Goal: Task Accomplishment & Management: Complete application form

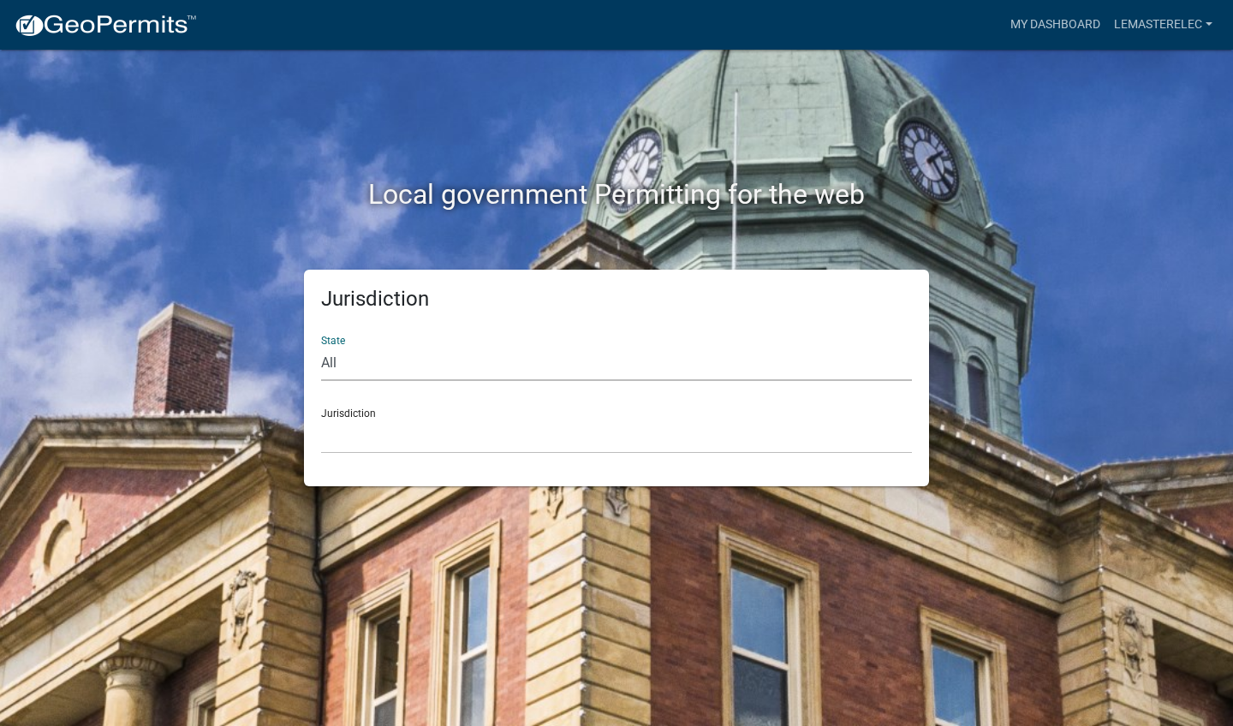
select select "[US_STATE]"
click at [361, 413] on div "Jurisdiction [GEOGRAPHIC_DATA], [US_STATE][PERSON_NAME][GEOGRAPHIC_DATA], [US_S…" at bounding box center [616, 424] width 591 height 59
click at [337, 413] on div "Jurisdiction [GEOGRAPHIC_DATA], [US_STATE][PERSON_NAME][GEOGRAPHIC_DATA], [US_S…" at bounding box center [616, 424] width 591 height 59
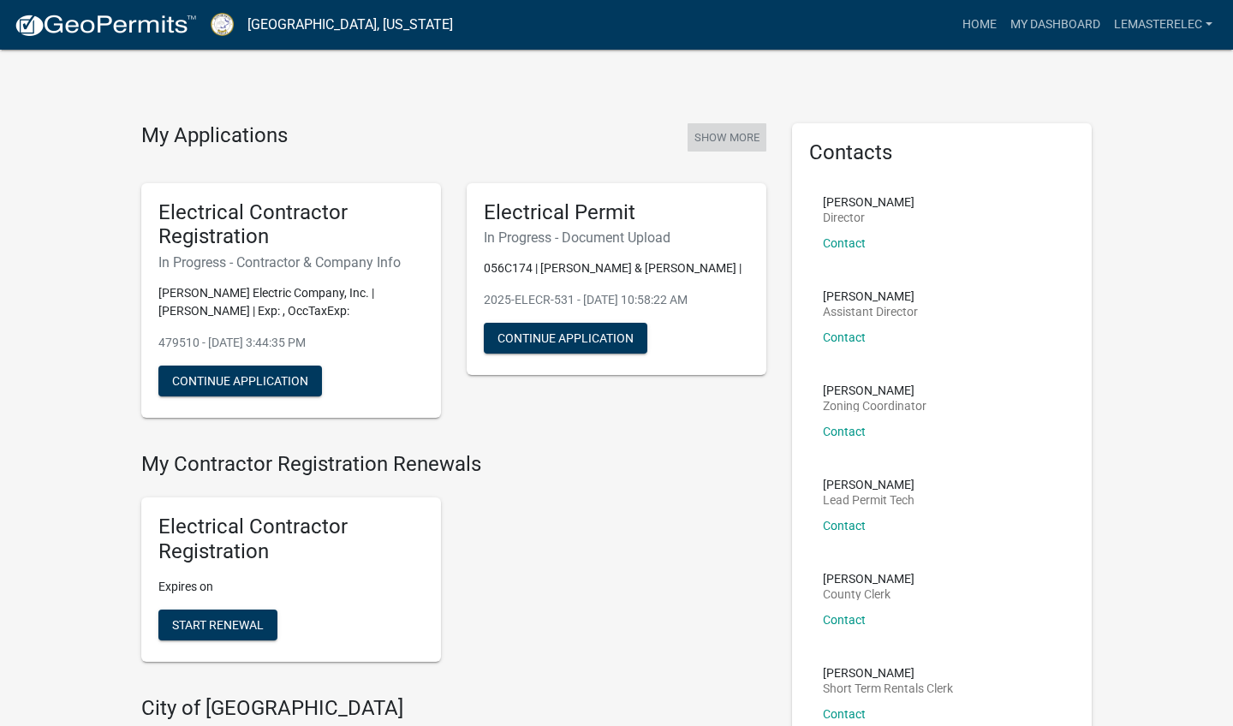
click at [684, 140] on button "Show More" at bounding box center [726, 137] width 79 height 28
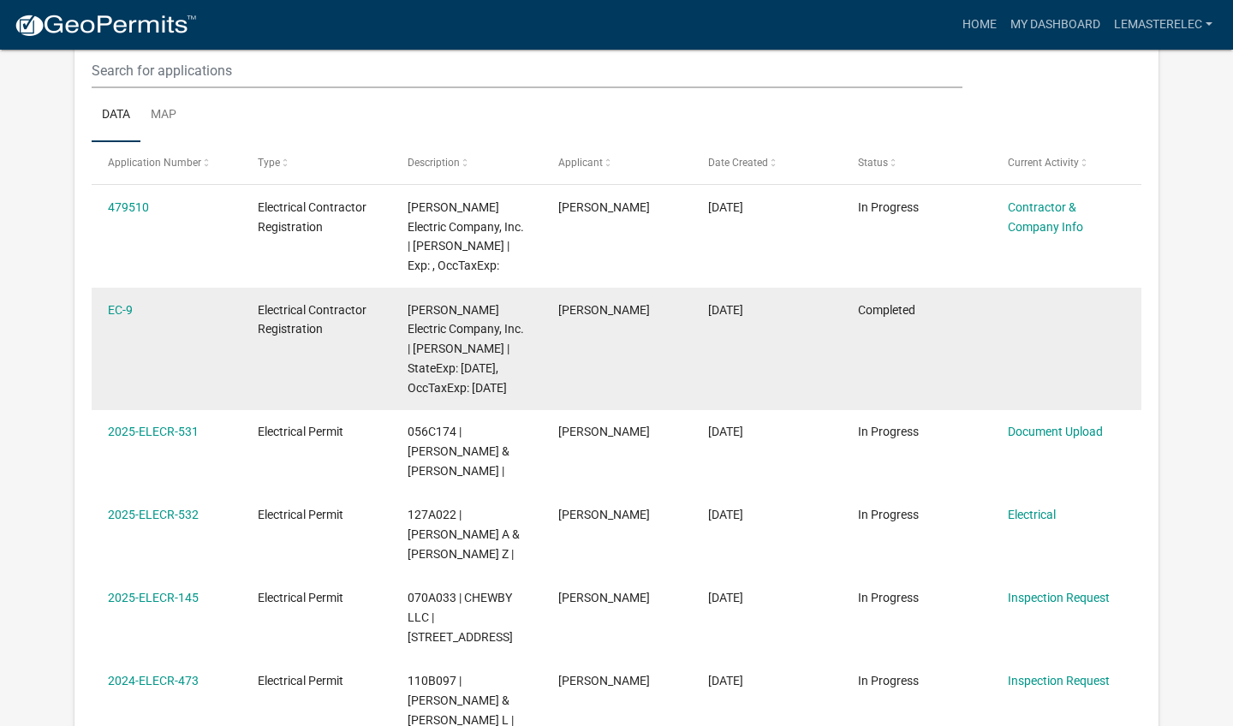
scroll to position [308, 0]
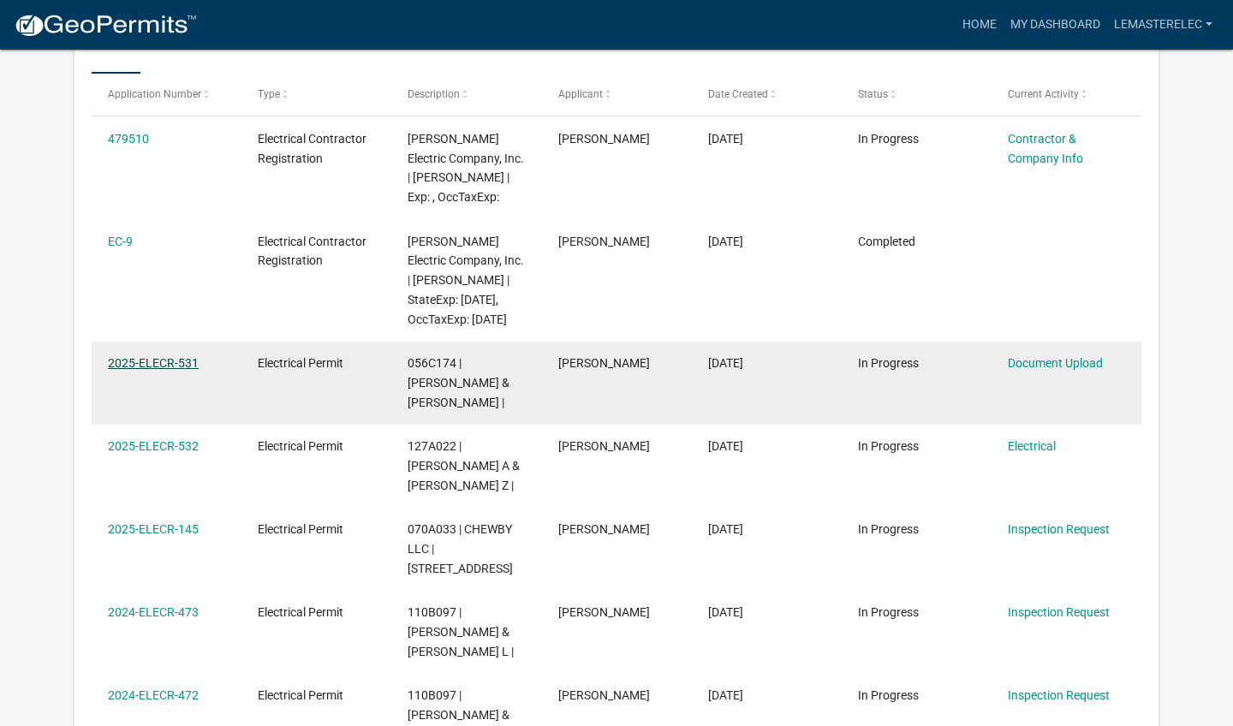
click at [164, 370] on link "2025-ELECR-531" at bounding box center [153, 363] width 91 height 14
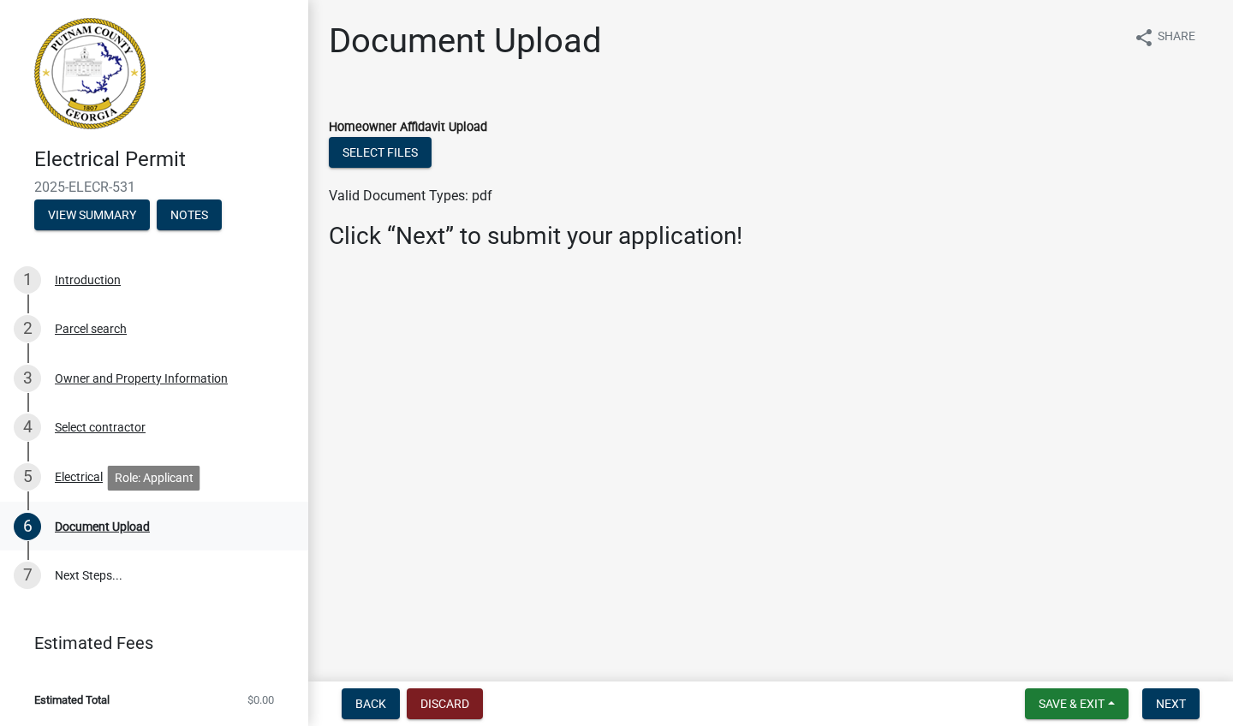
click at [150, 468] on div "Document Upload" at bounding box center [102, 527] width 95 height 12
click at [367, 468] on span "Back" at bounding box center [370, 704] width 31 height 14
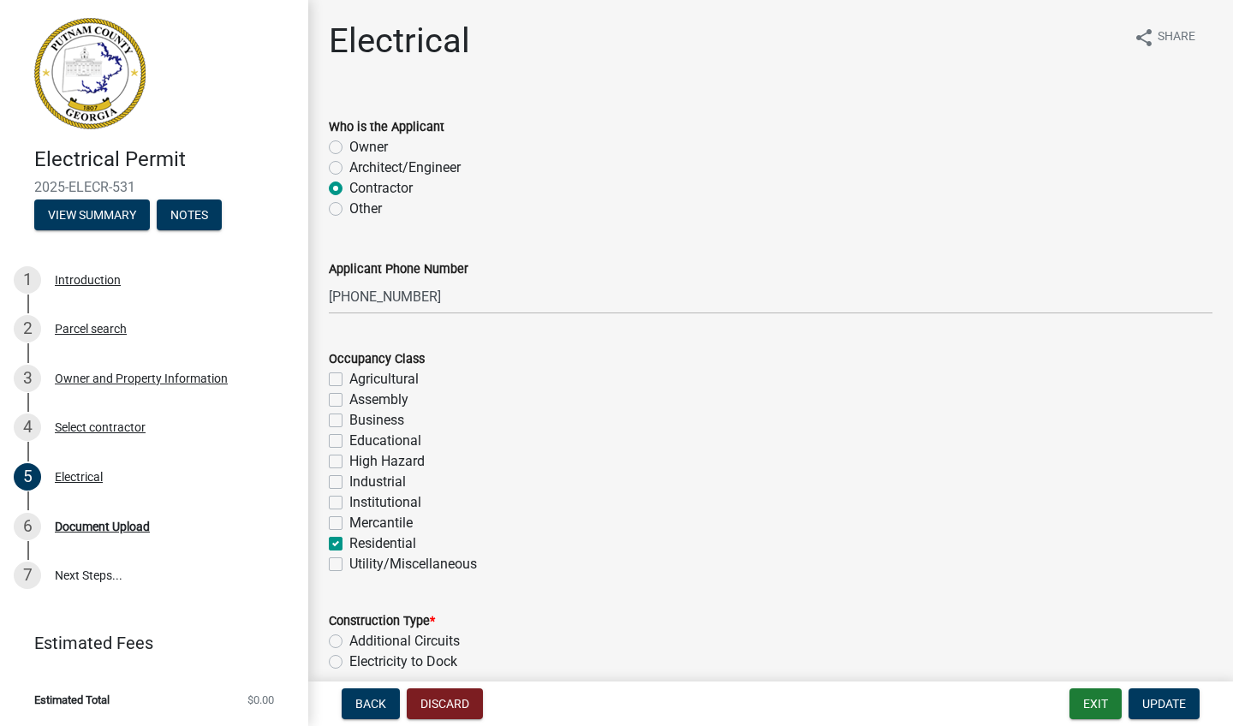
click at [684, 144] on div "Owner" at bounding box center [770, 147] width 883 height 21
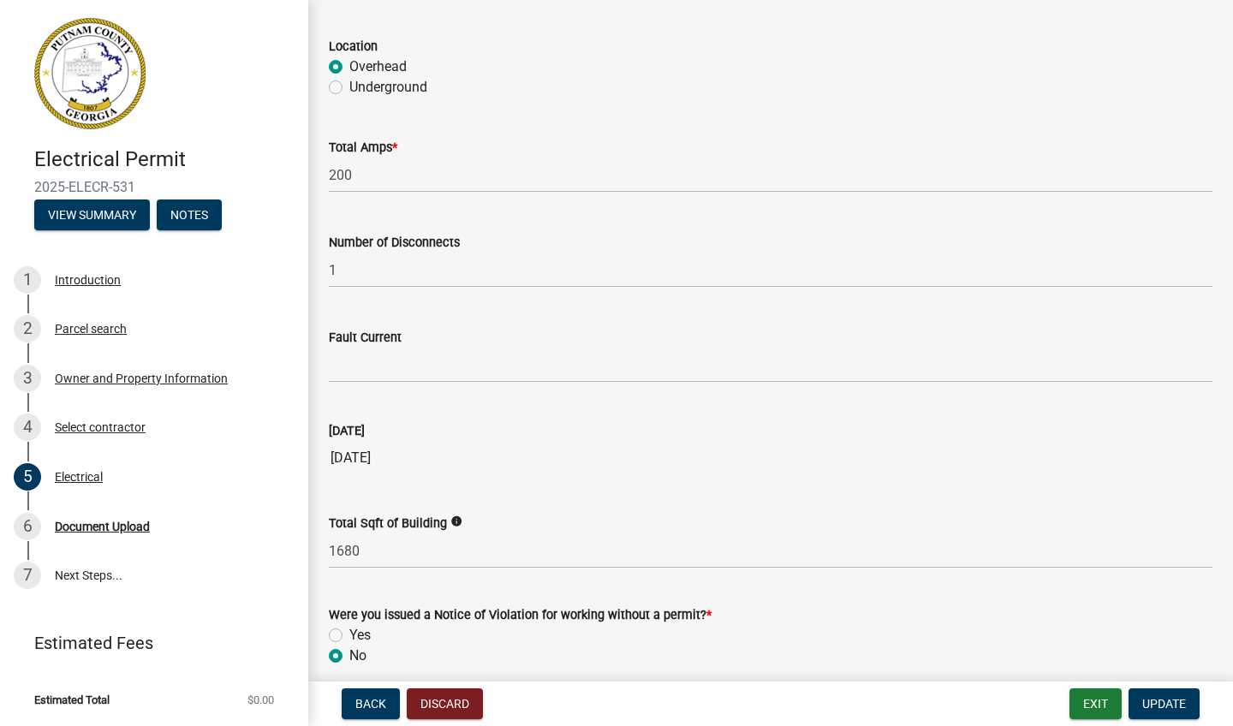
scroll to position [1668, 0]
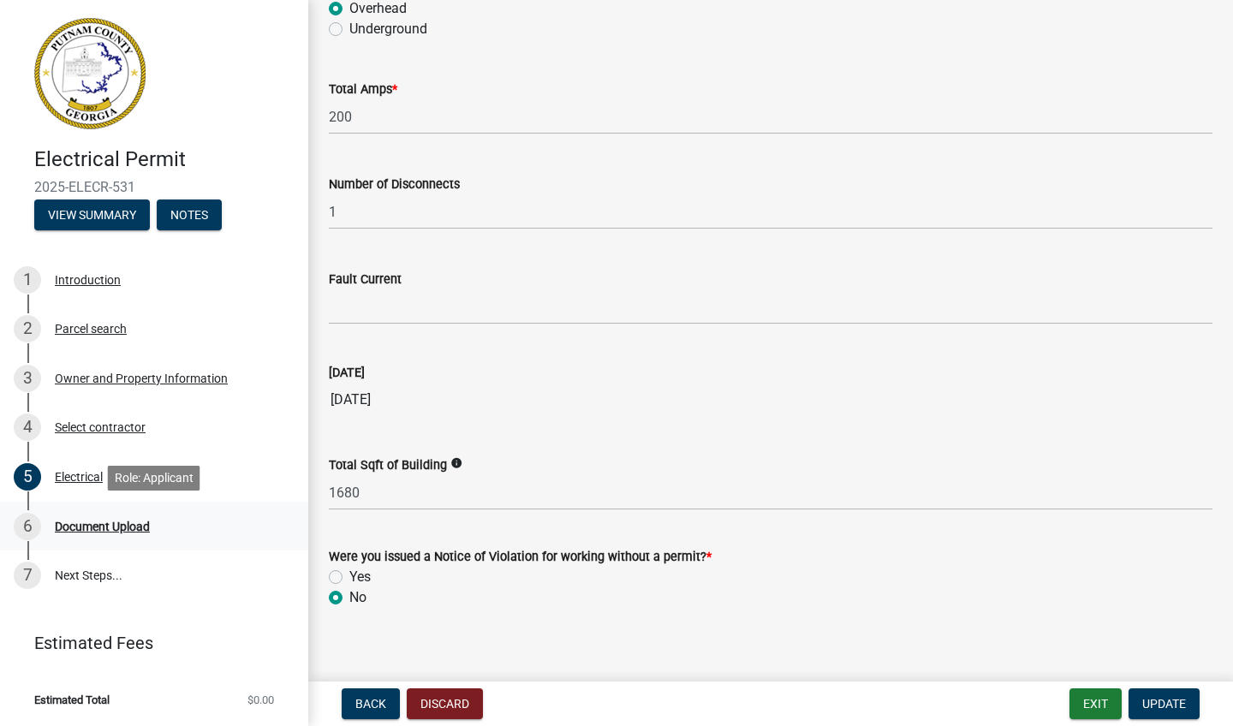
click at [150, 468] on div "Document Upload" at bounding box center [102, 527] width 95 height 12
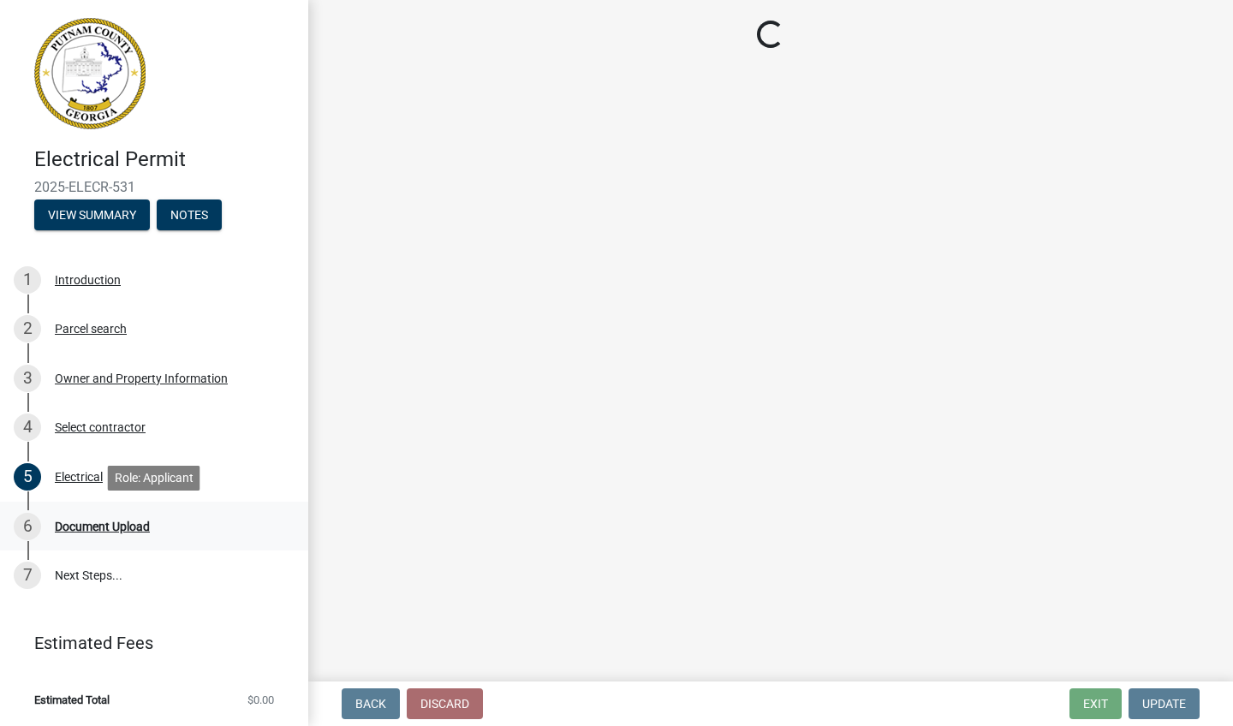
scroll to position [0, 0]
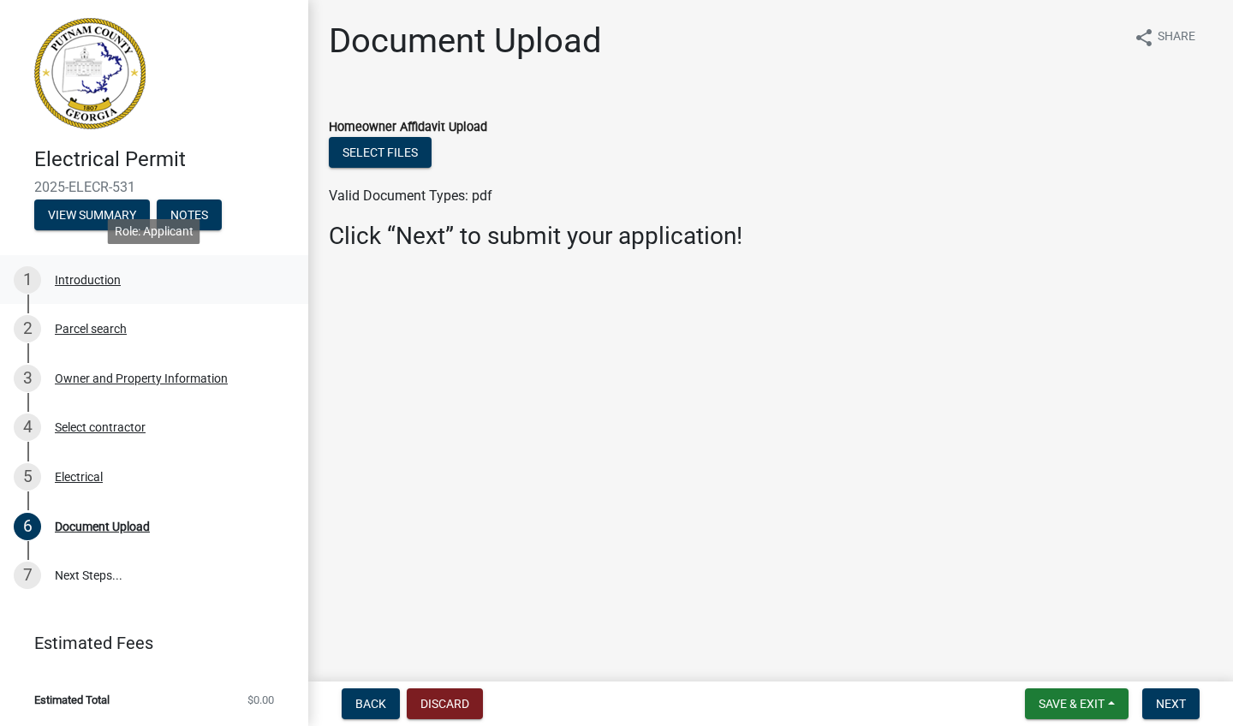
click at [96, 283] on div "Introduction" at bounding box center [88, 280] width 66 height 12
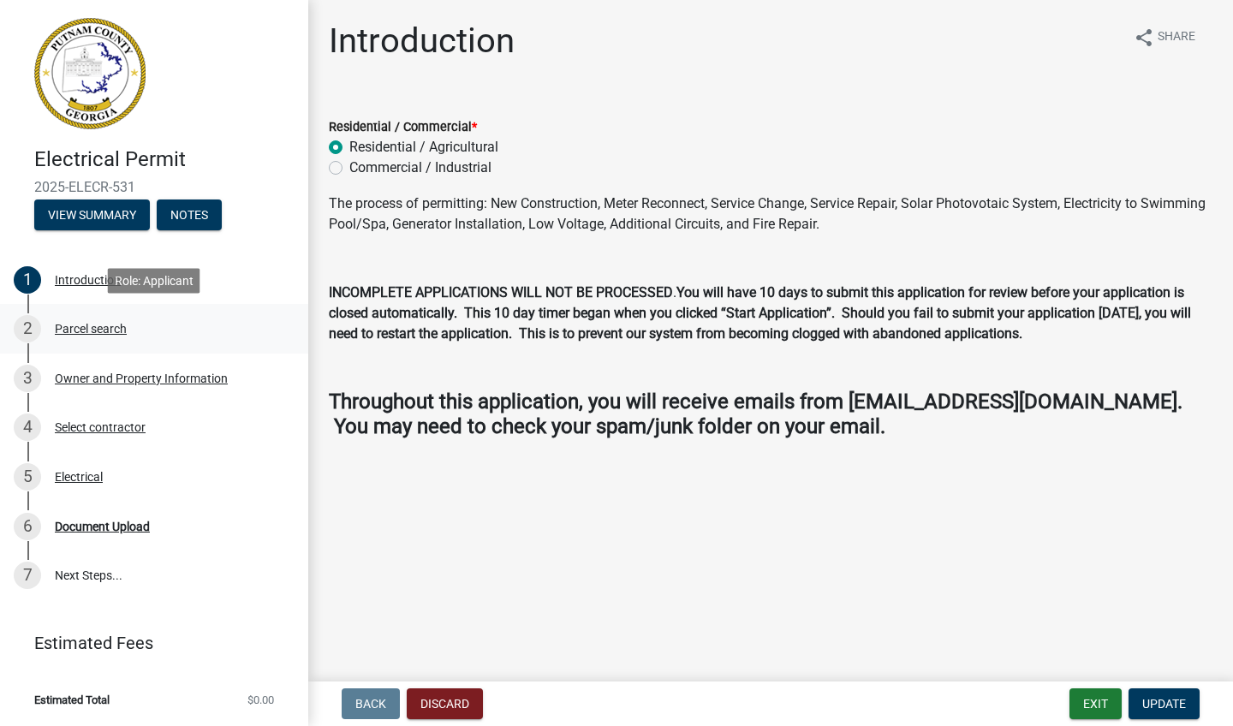
click at [80, 329] on div "Parcel search" at bounding box center [91, 329] width 72 height 12
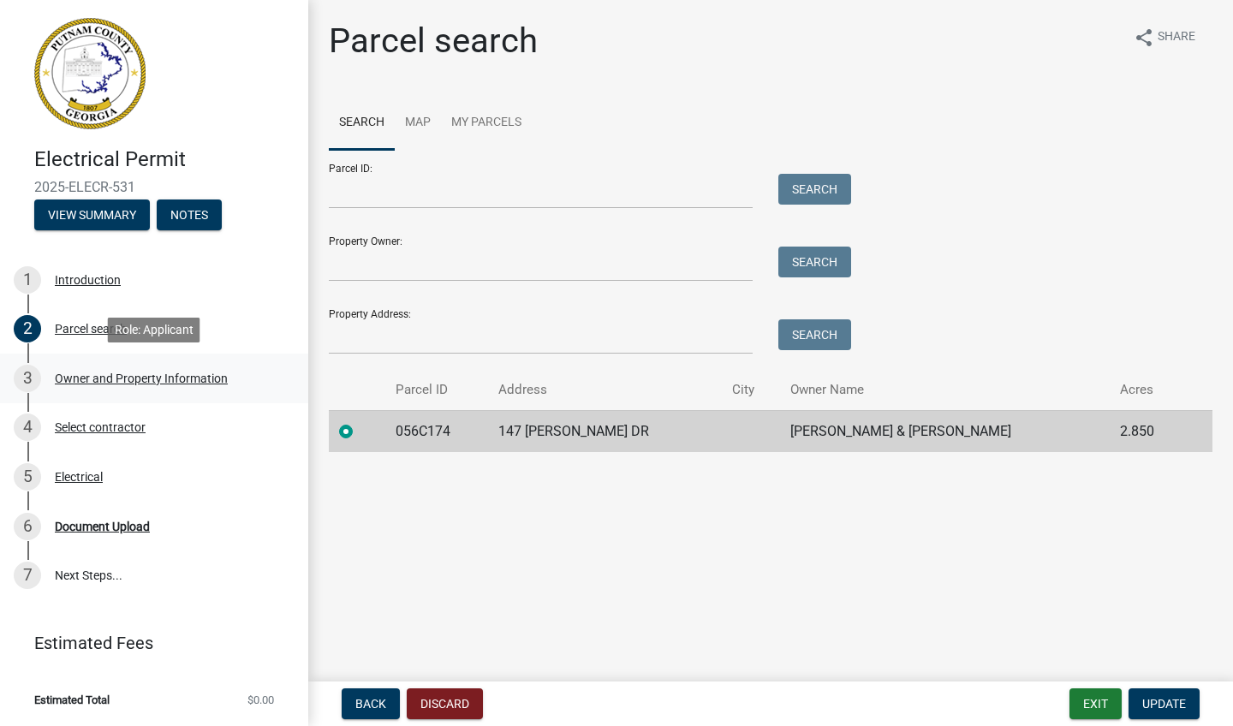
click at [85, 378] on div "Owner and Property Information" at bounding box center [141, 378] width 173 height 12
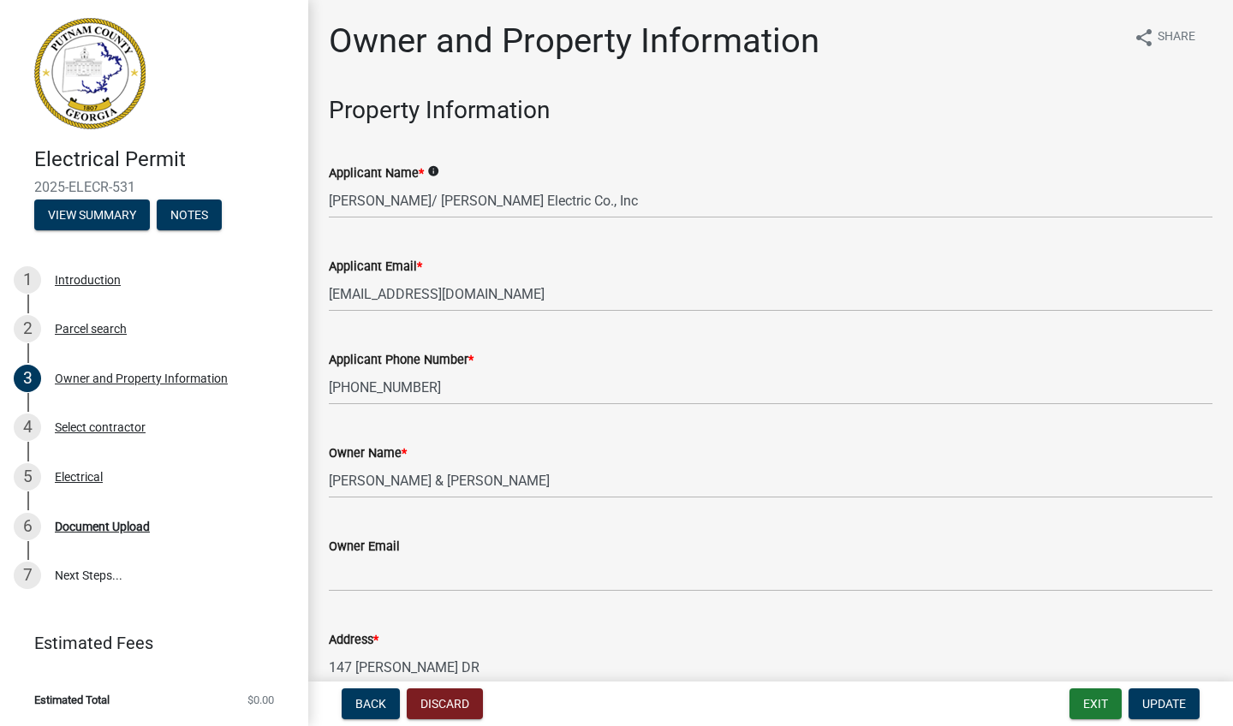
click at [684, 108] on h3 "Property Information" at bounding box center [770, 110] width 883 height 29
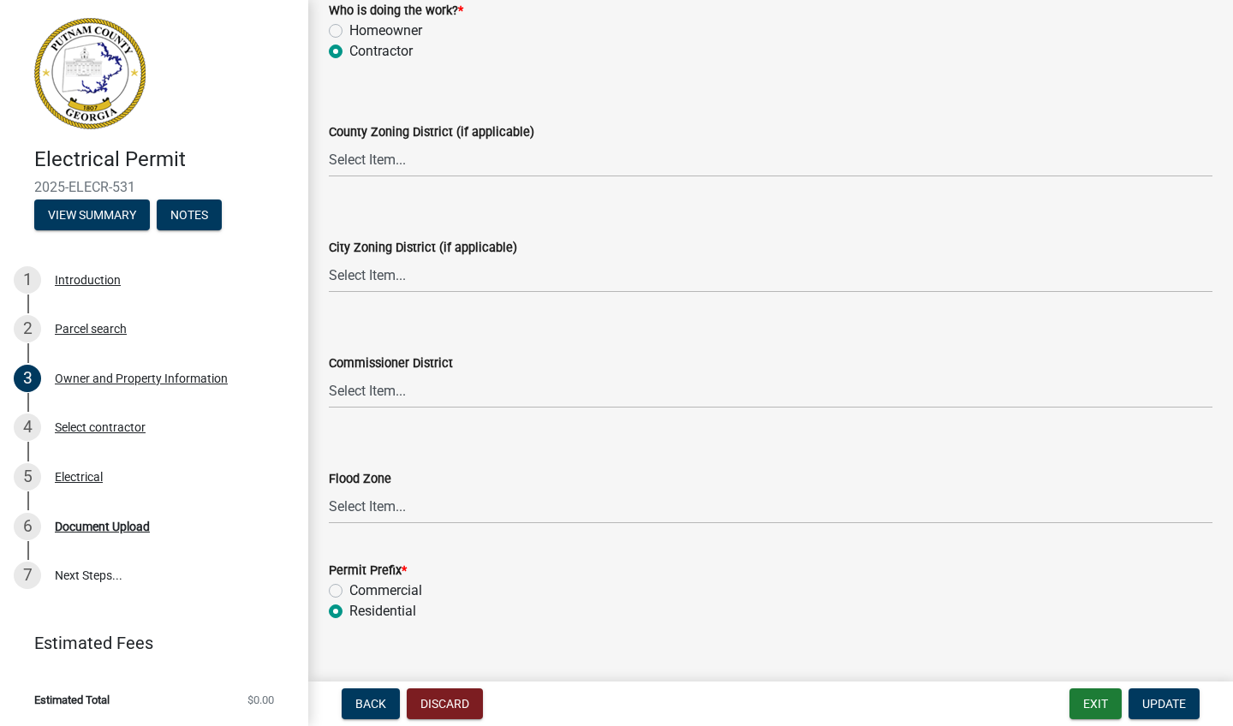
scroll to position [3026, 0]
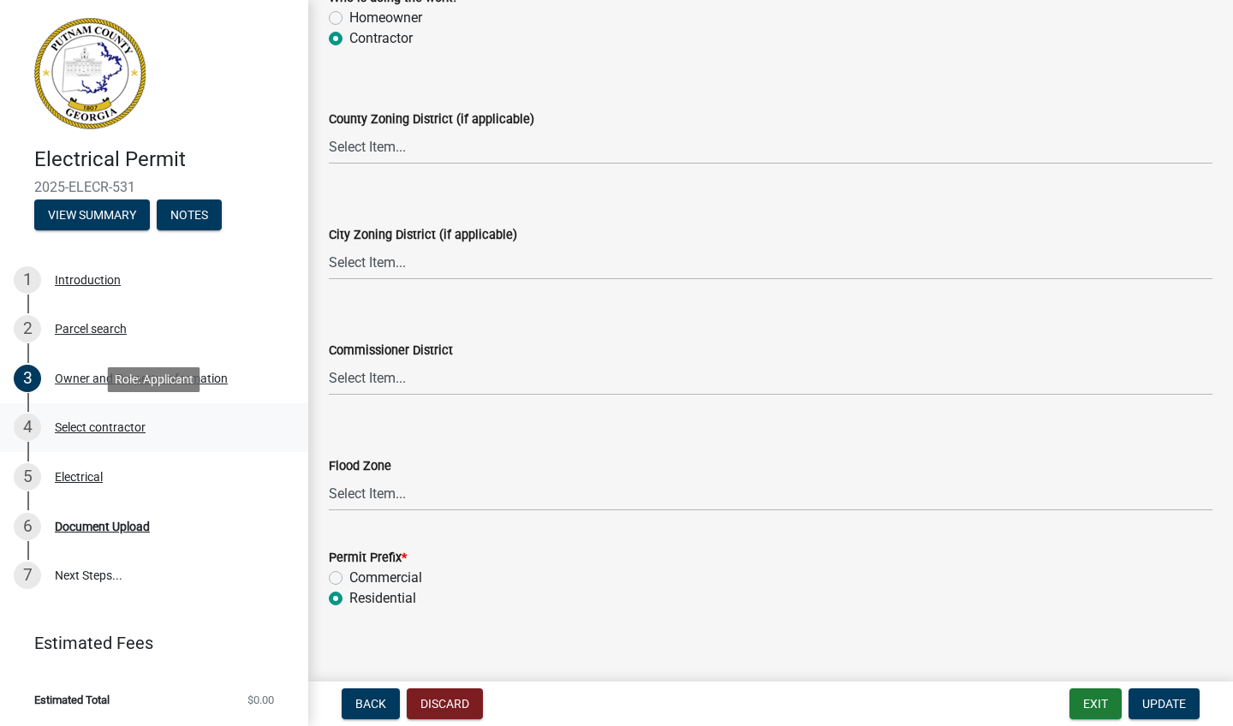
click at [120, 430] on div "Select contractor" at bounding box center [100, 427] width 91 height 12
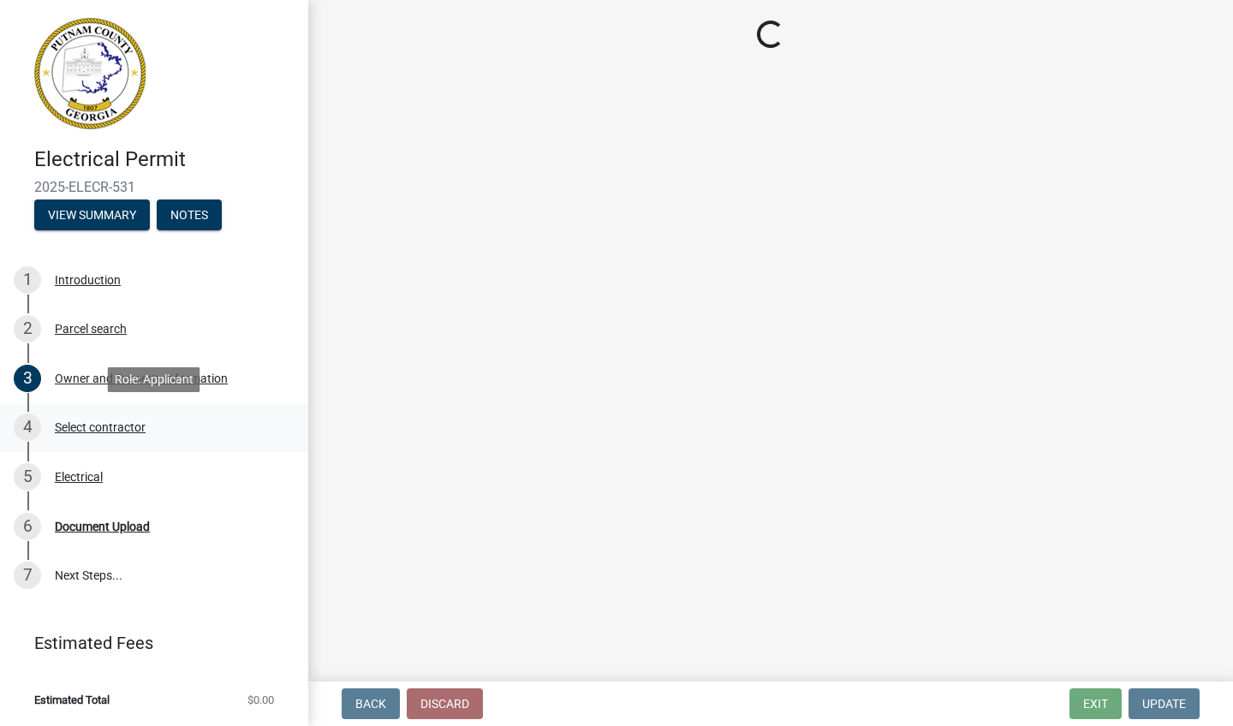
scroll to position [0, 0]
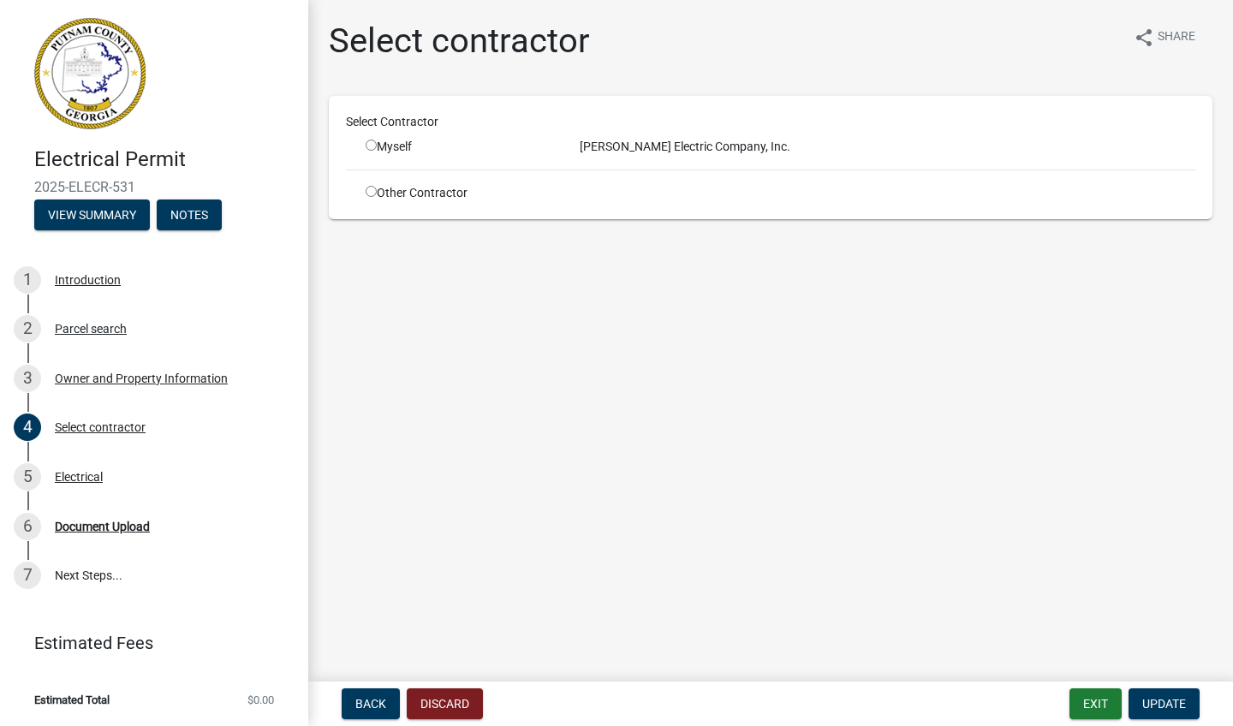
click at [375, 146] on input "radio" at bounding box center [371, 145] width 11 height 11
radio input "true"
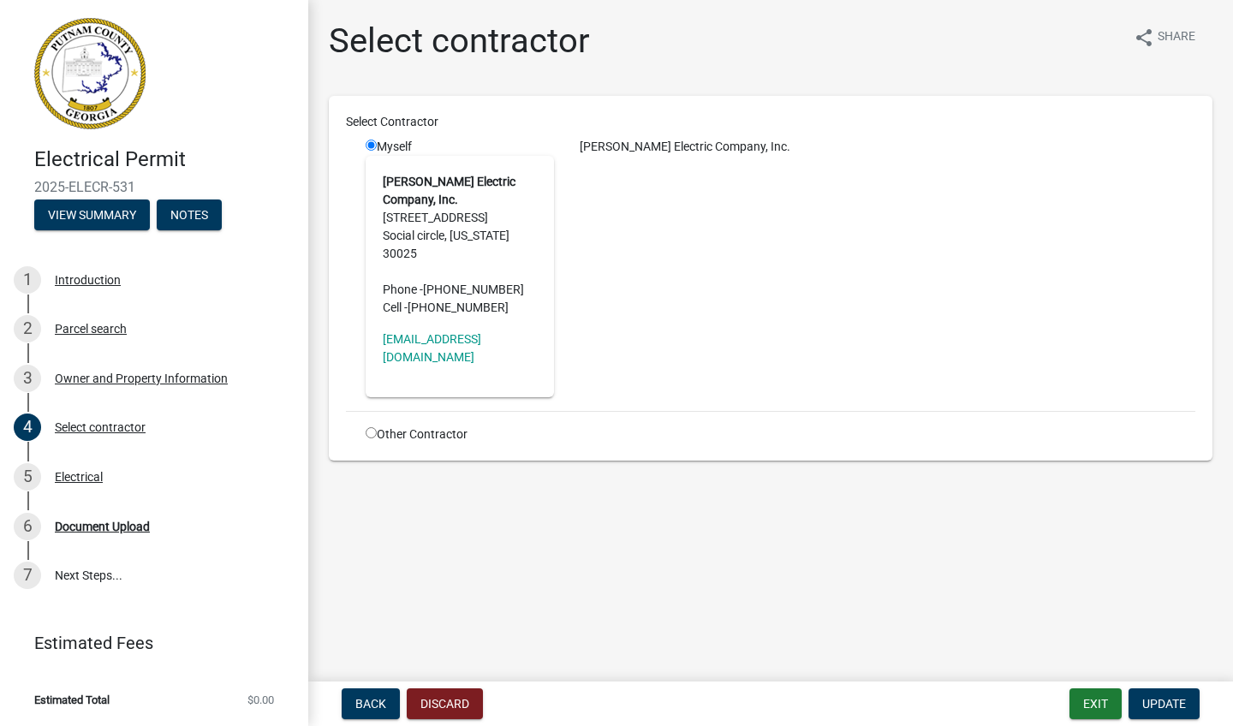
click at [648, 259] on div "[PERSON_NAME] Electric Company, Inc." at bounding box center [887, 267] width 641 height 259
click at [641, 226] on div "[PERSON_NAME] Electric Company, Inc." at bounding box center [887, 267] width 641 height 259
click at [684, 165] on div "[PERSON_NAME] Electric Company, Inc." at bounding box center [887, 267] width 641 height 259
click at [684, 468] on span "Update" at bounding box center [1164, 704] width 44 height 14
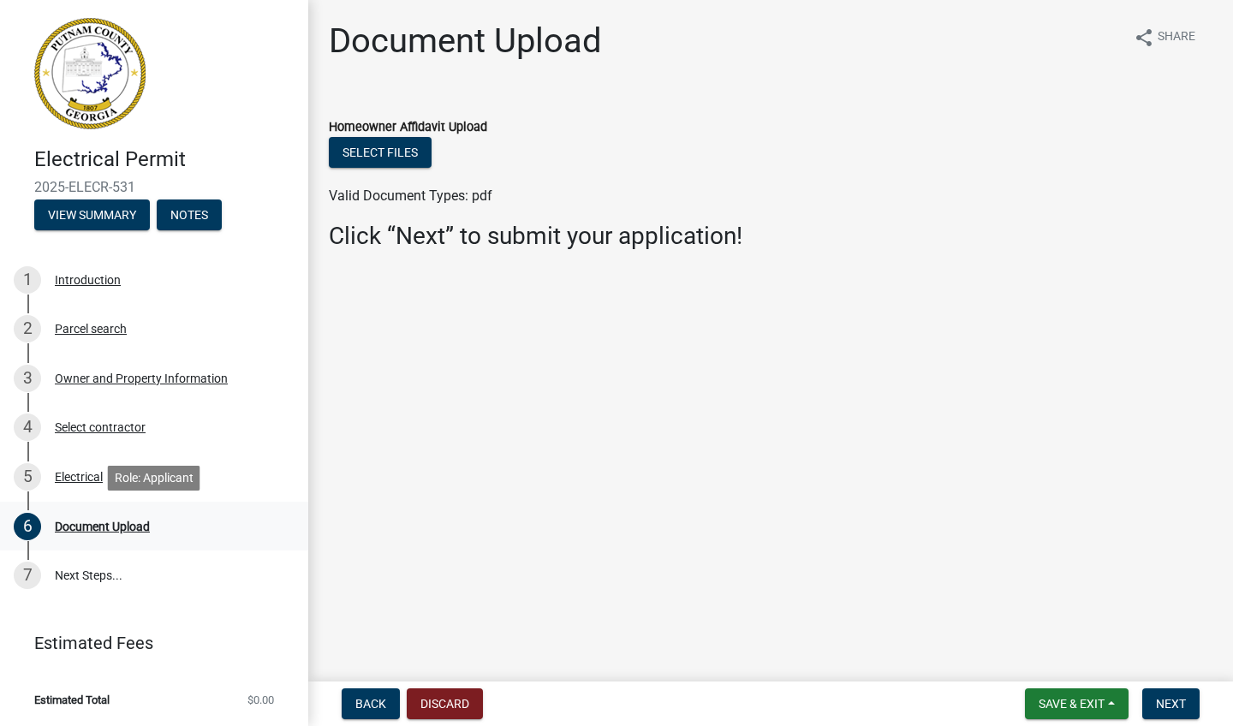
click at [140, 468] on div "Document Upload" at bounding box center [102, 527] width 95 height 12
click at [102, 468] on link "7 Next Steps..." at bounding box center [154, 575] width 308 height 50
click at [684, 468] on span "Next" at bounding box center [1171, 704] width 30 height 14
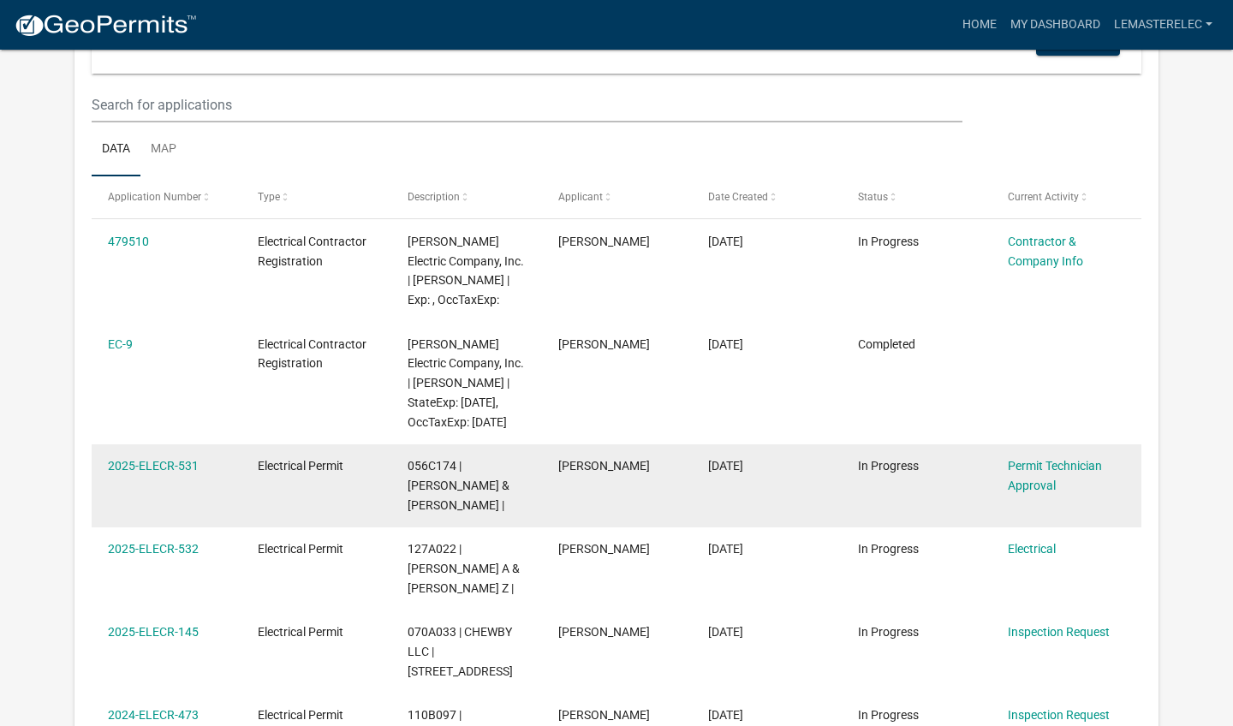
scroll to position [240, 0]
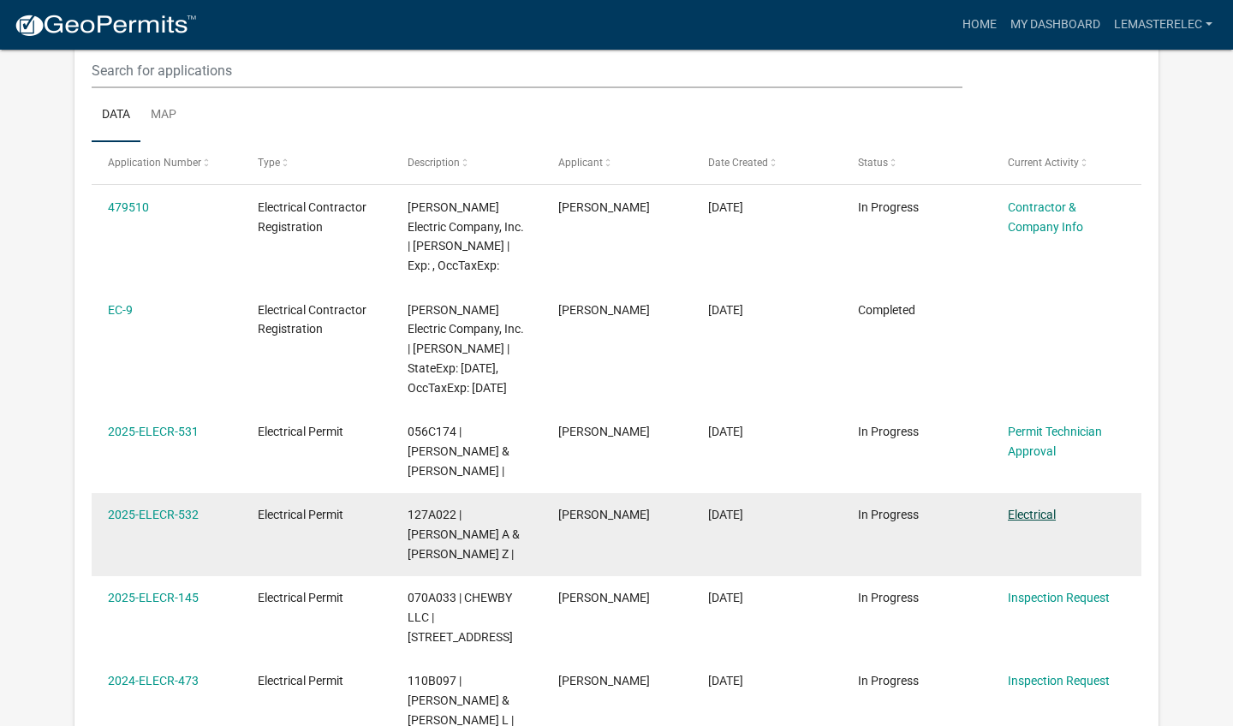
click at [684, 468] on link "Electrical" at bounding box center [1032, 515] width 48 height 14
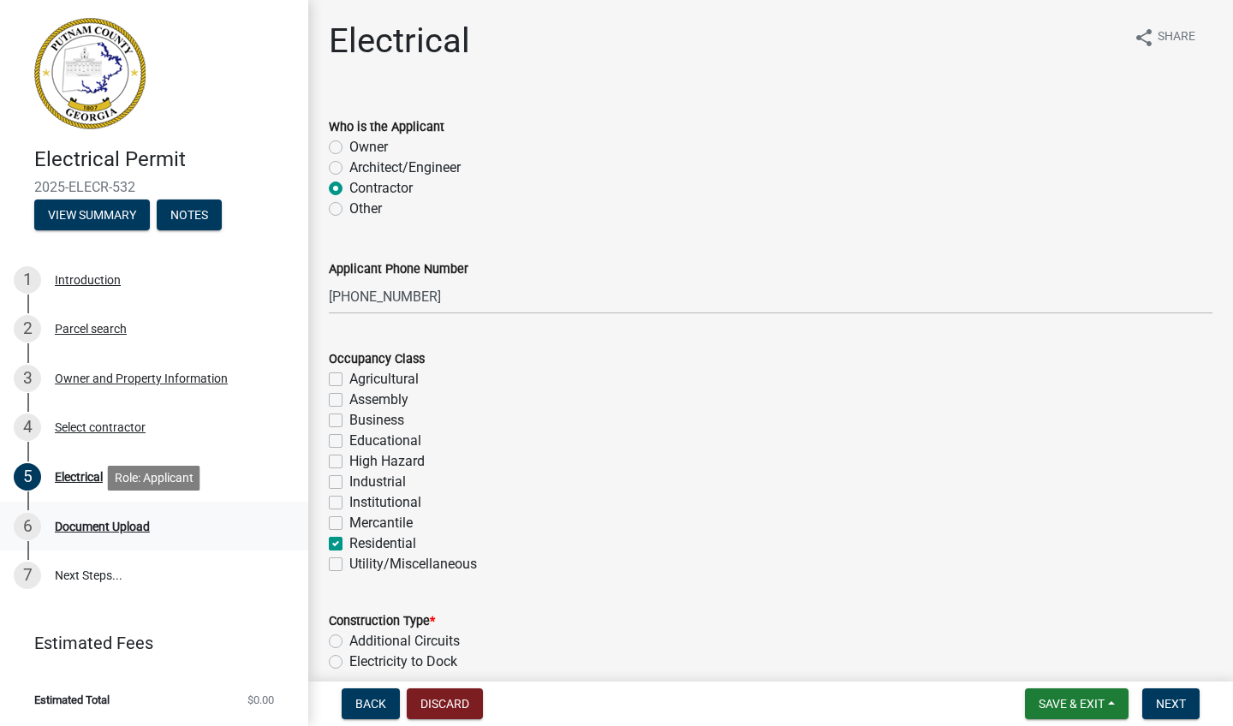
click at [128, 468] on div "Document Upload" at bounding box center [102, 527] width 95 height 12
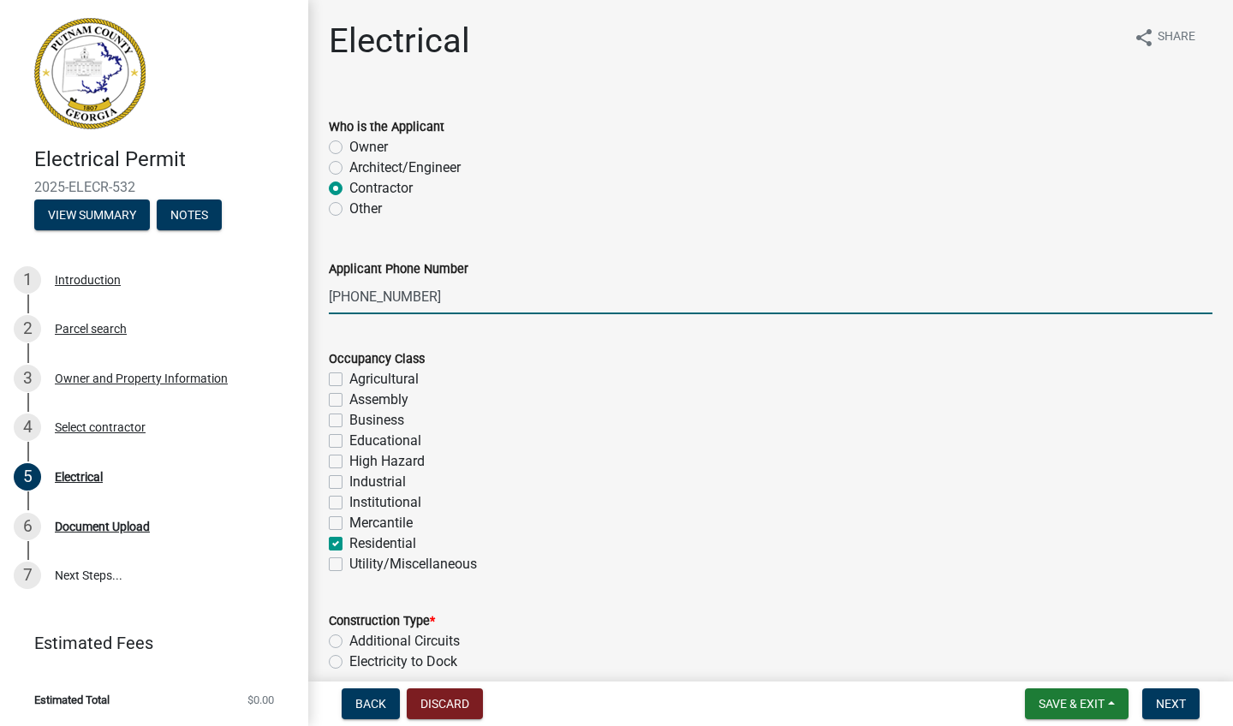
click at [415, 300] on input "[PHONE_NUMBER]" at bounding box center [770, 296] width 883 height 35
type input "[PHONE_NUMBER]"
click at [684, 412] on div "Business" at bounding box center [770, 420] width 883 height 21
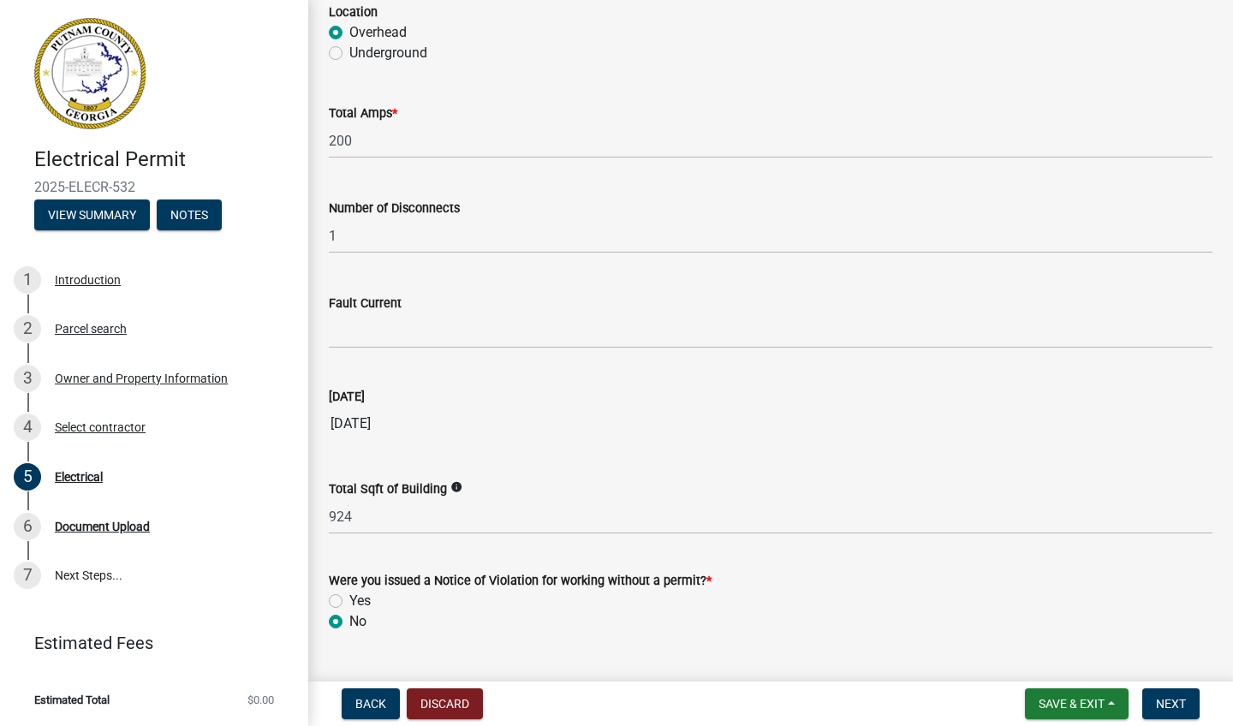
scroll to position [1668, 0]
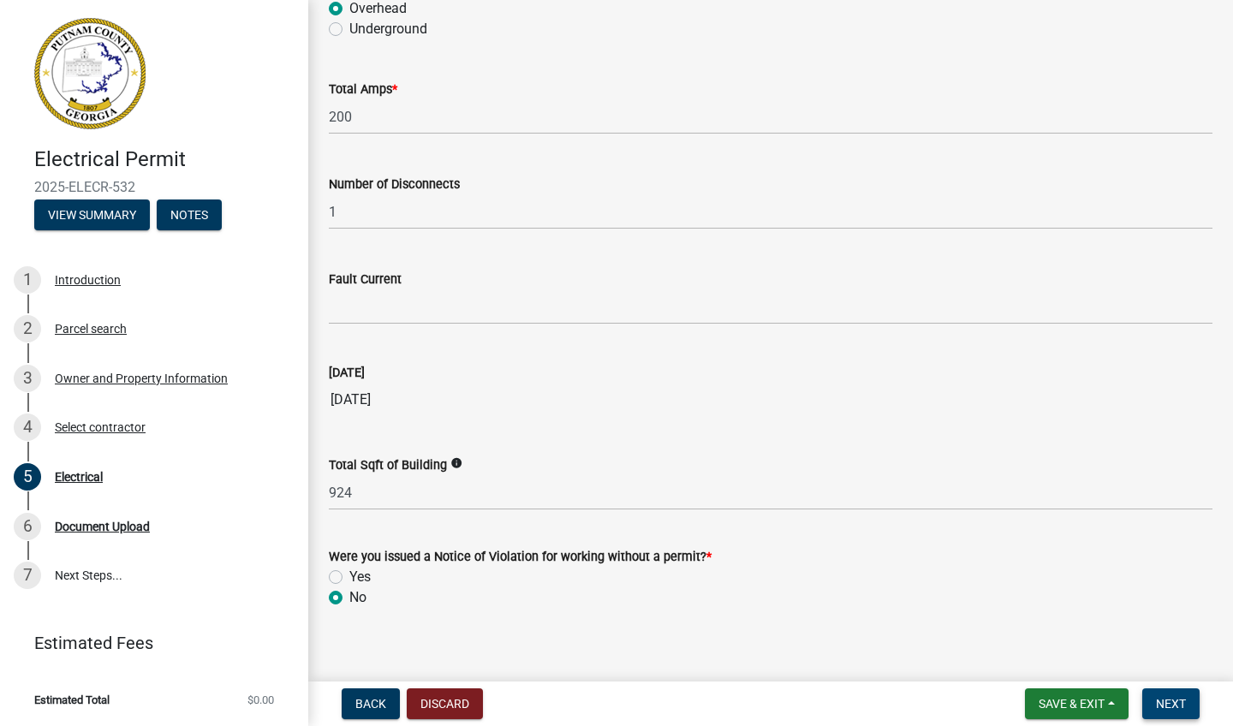
click at [684, 468] on span "Next" at bounding box center [1171, 704] width 30 height 14
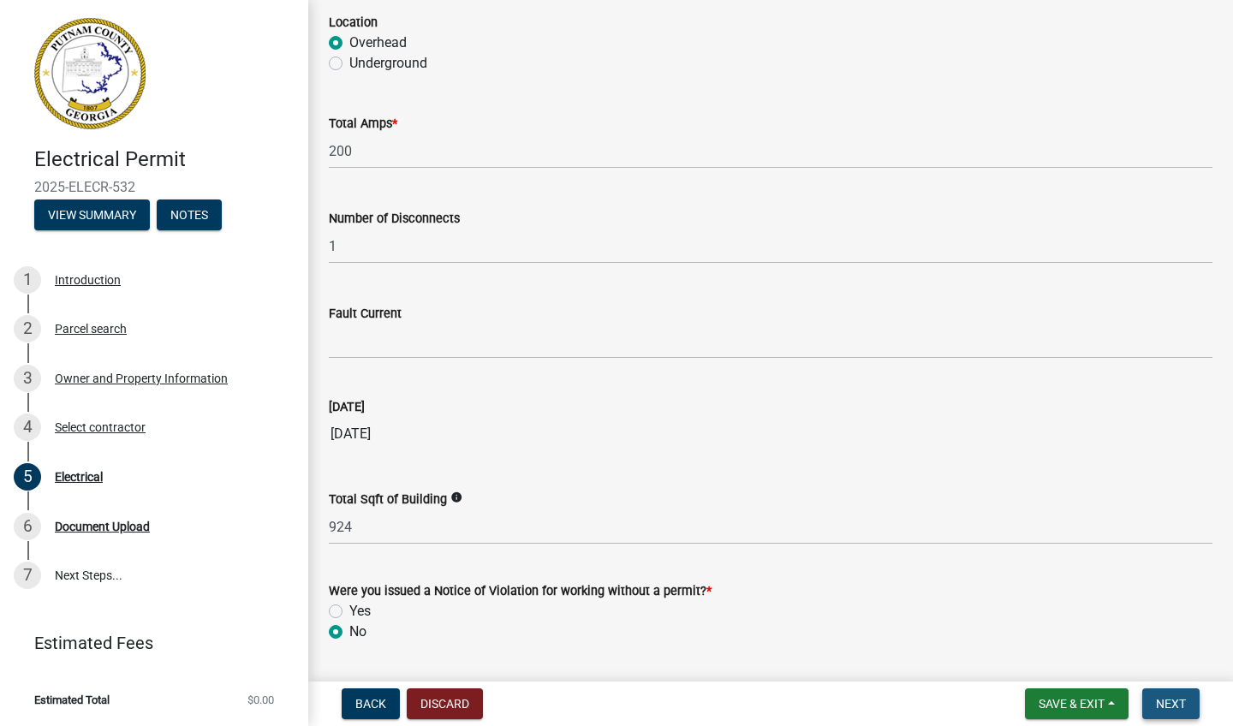
click at [684, 468] on span "Next" at bounding box center [1171, 704] width 30 height 14
click at [684, 468] on button "Save & Exit" at bounding box center [1077, 703] width 104 height 31
click at [684, 468] on button "Save & Exit" at bounding box center [1059, 659] width 137 height 41
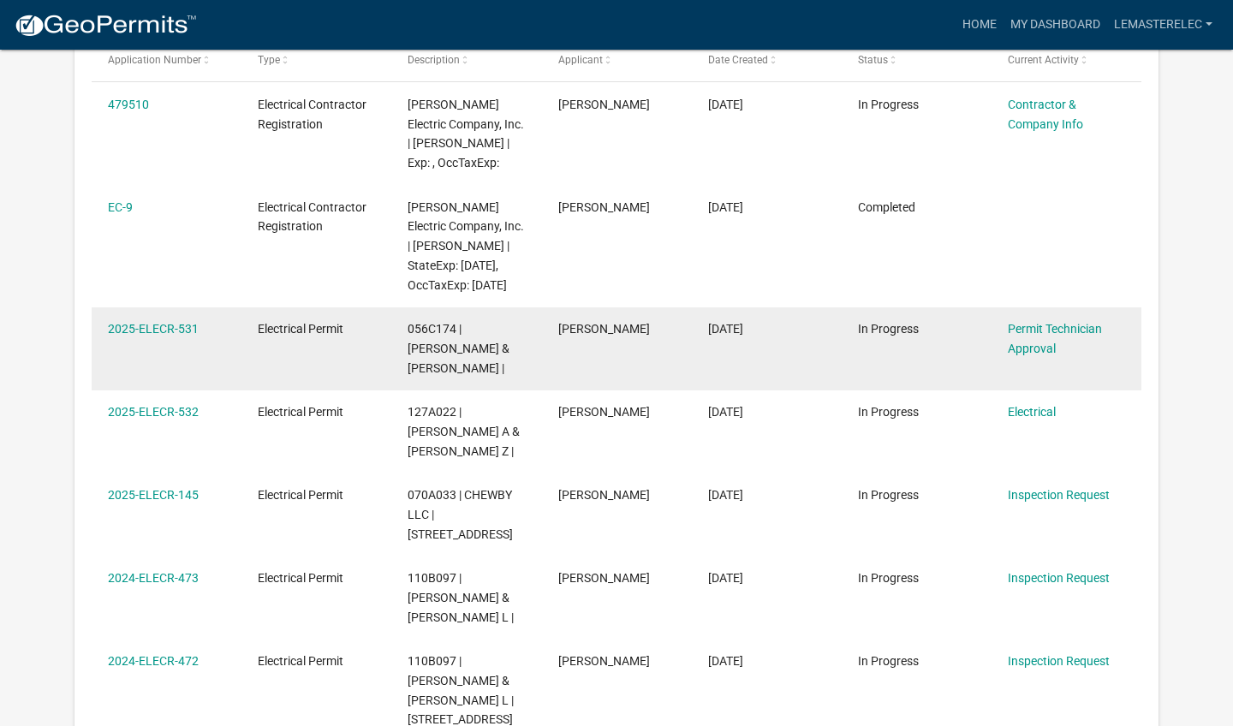
scroll to position [377, 0]
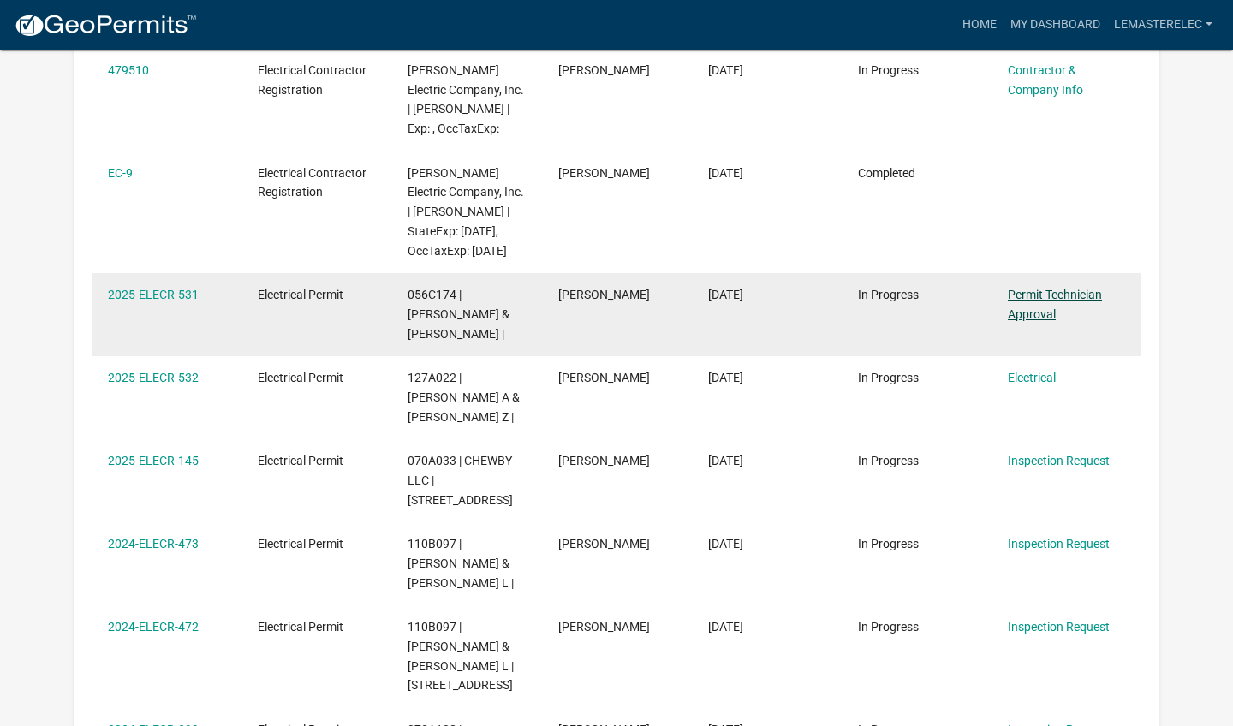
click at [684, 321] on link "Permit Technician Approval" at bounding box center [1055, 304] width 94 height 33
